Goal: Task Accomplishment & Management: Manage account settings

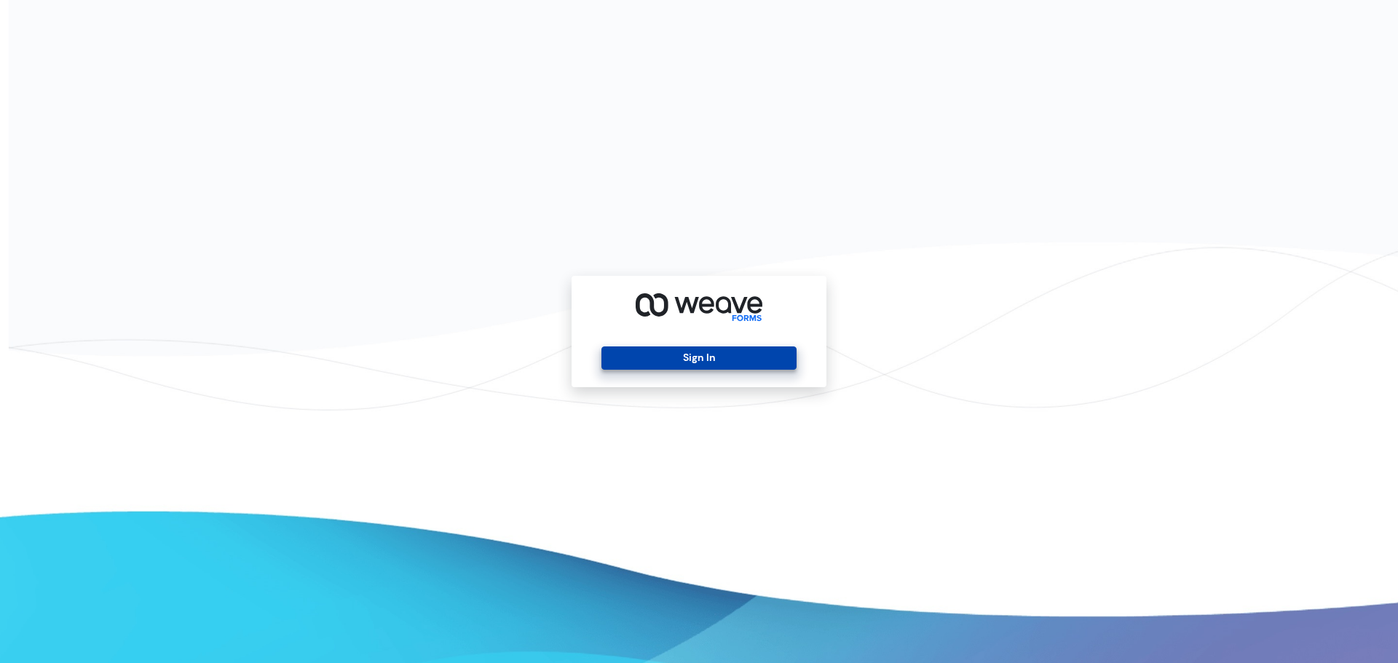
click at [692, 360] on button "Sign In" at bounding box center [698, 358] width 194 height 23
